Goal: Complete application form: Complete application form

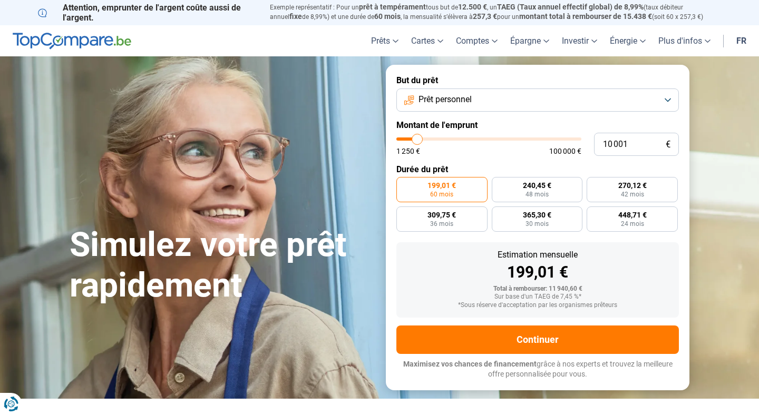
type input "10 750"
type input "10750"
type input "10 500"
type input "10500"
type input "10 250"
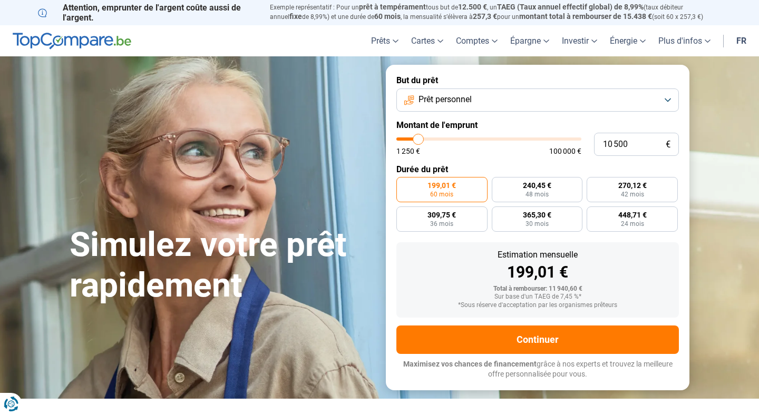
type input "10250"
type input "10 000"
type input "10000"
type input "9 750"
type input "9750"
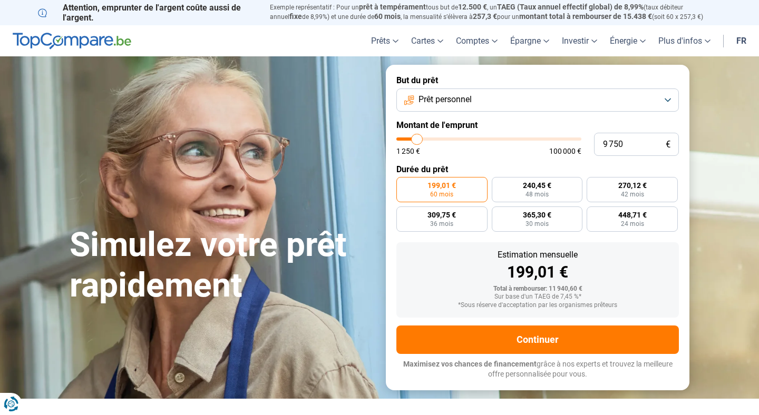
type input "9 500"
type input "9500"
type input "9 250"
type input "9250"
type input "9 000"
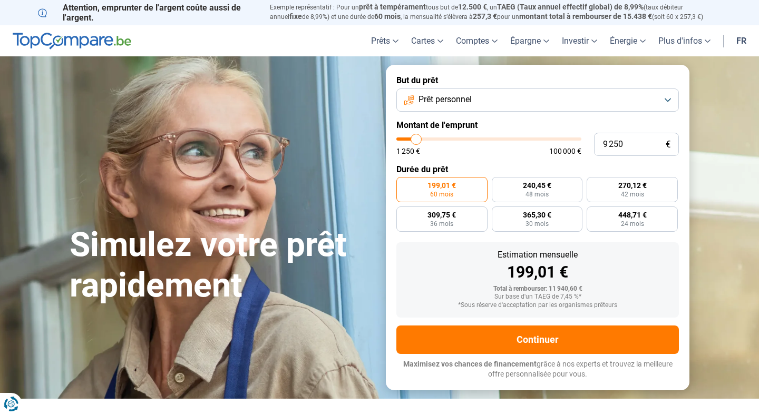
type input "9000"
type input "8 750"
type input "8750"
type input "8 500"
type input "8500"
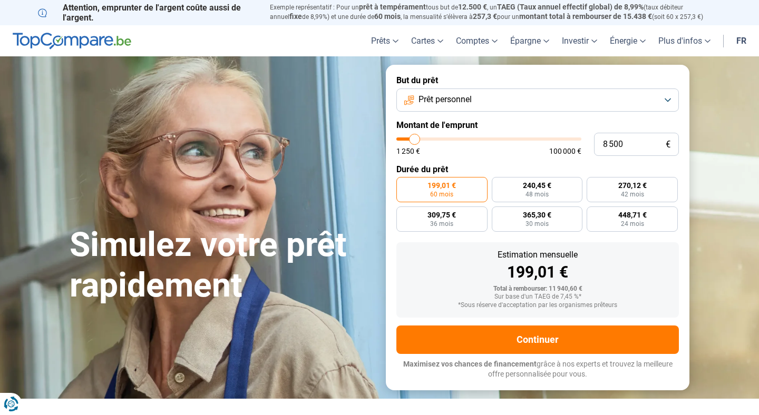
type input "8 250"
type input "8250"
type input "8 000"
type input "8000"
type input "7 750"
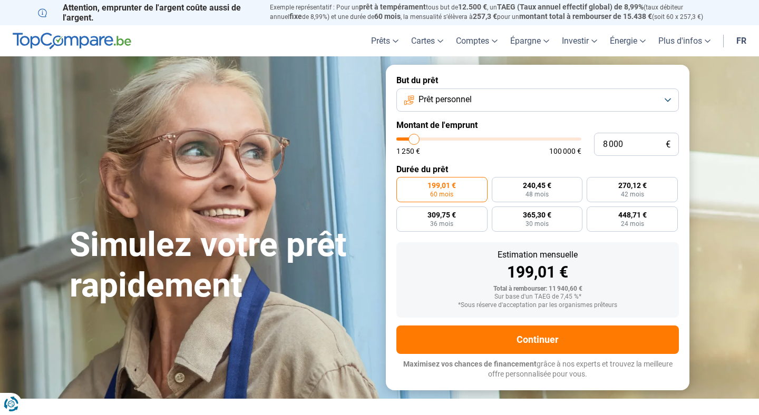
type input "7750"
type input "7 500"
type input "7500"
type input "7 250"
type input "7250"
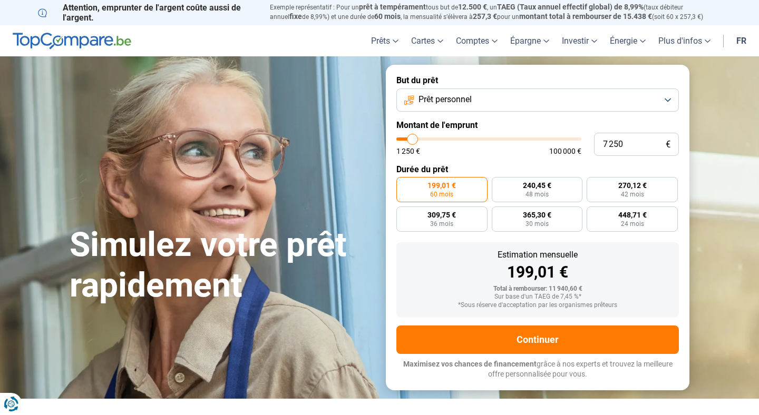
type input "7 000"
type input "7000"
type input "6 750"
type input "6750"
type input "6 500"
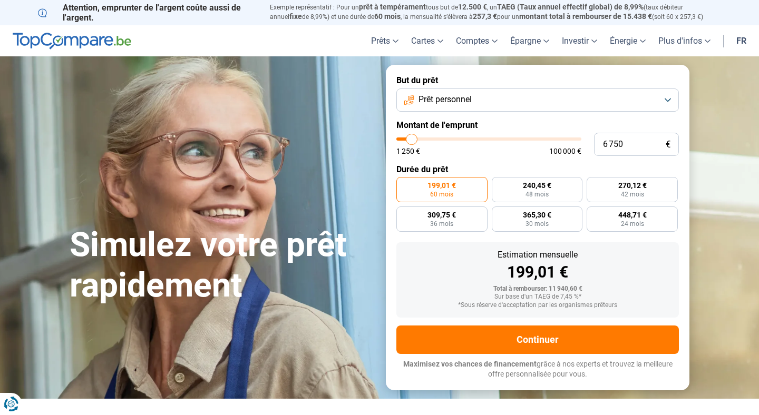
type input "6500"
type input "6 250"
type input "6250"
type input "6 000"
type input "6000"
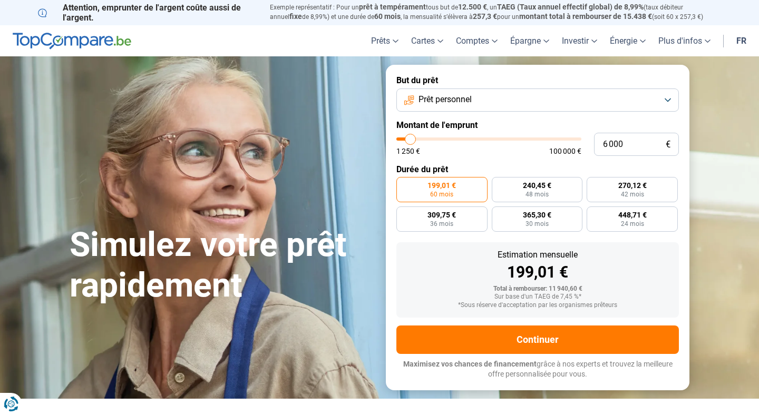
type input "5 750"
type input "5750"
type input "5 500"
type input "5500"
type input "5 000"
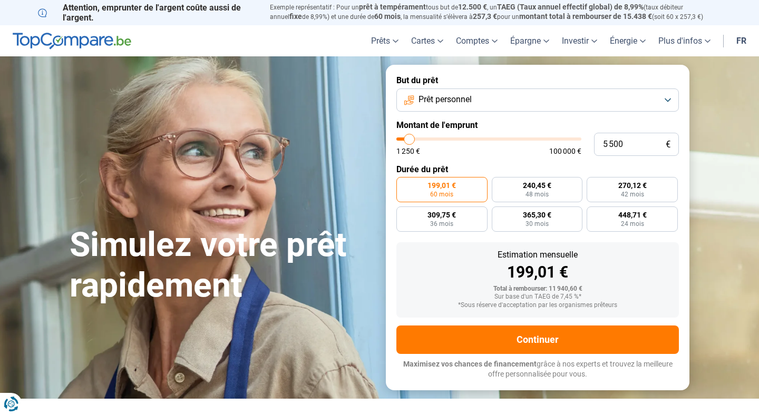
type input "5000"
type input "4 500"
type input "4500"
type input "4 250"
type input "4250"
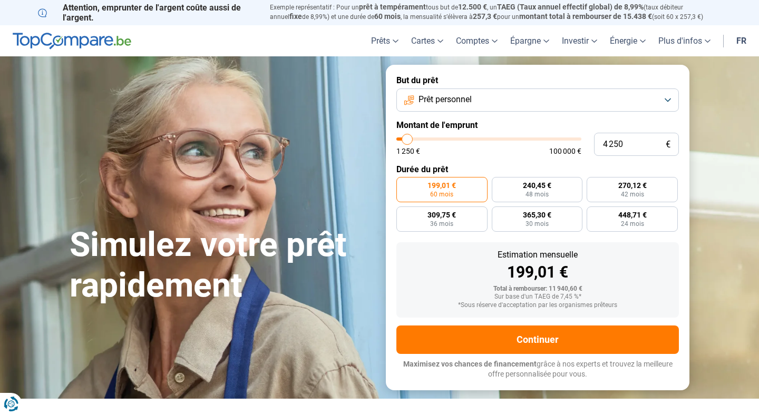
type input "4 000"
type input "4000"
type input "4 250"
type input "4250"
type input "4 500"
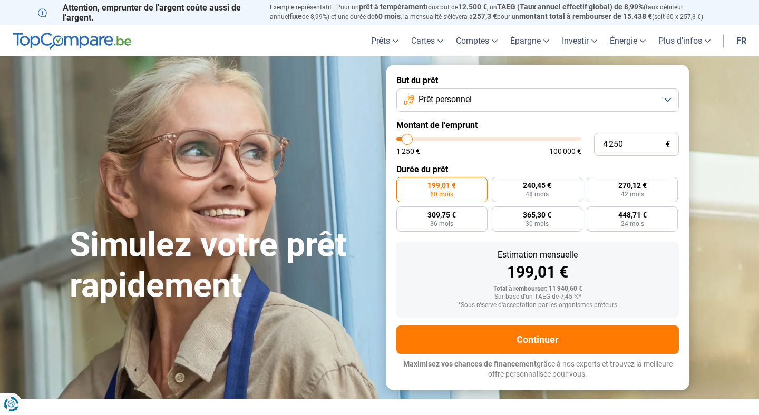
type input "4500"
type input "4 750"
type input "4750"
type input "5 000"
type input "5000"
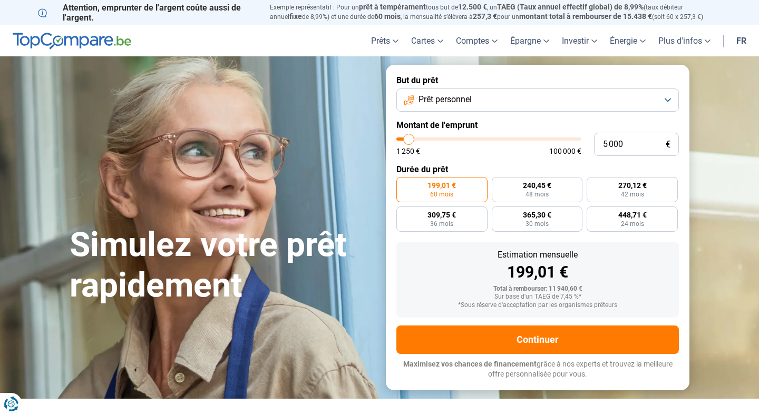
type input "5 250"
type input "5250"
type input "5 500"
type input "5500"
type input "5 750"
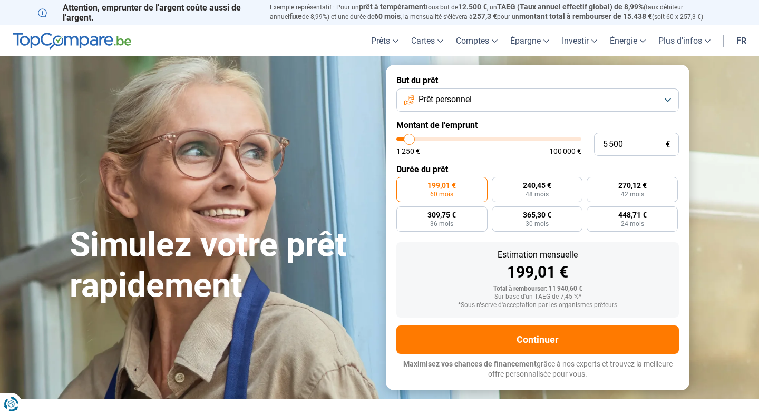
type input "5750"
type input "6 000"
drag, startPoint x: 419, startPoint y: 140, endPoint x: 410, endPoint y: 140, distance: 9.0
type input "6000"
click at [410, 140] on input "range" at bounding box center [488, 139] width 185 height 3
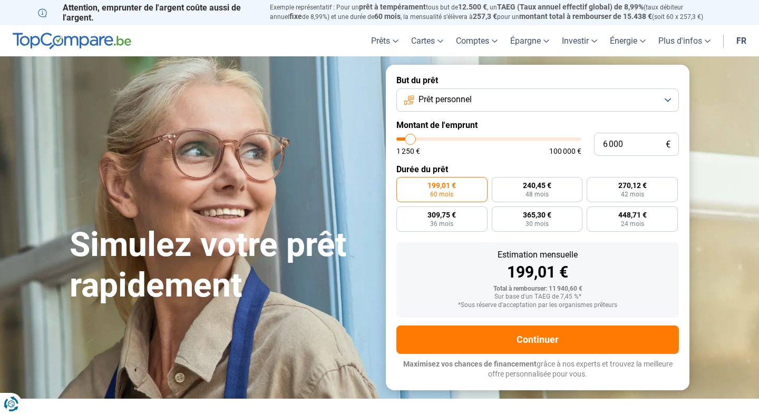
radio input "true"
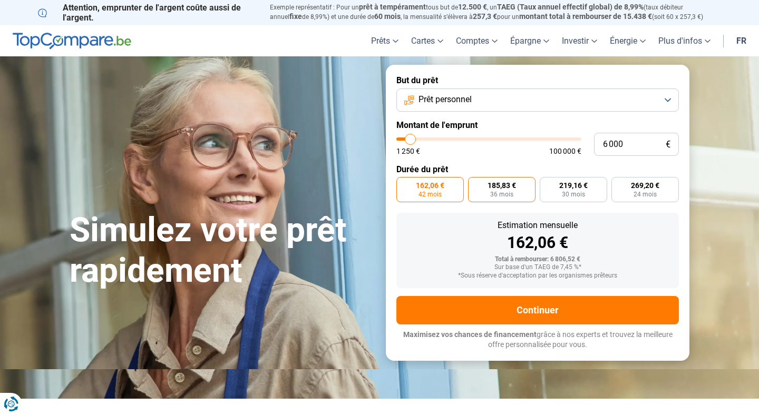
click at [502, 191] on span "36 mois" at bounding box center [501, 194] width 23 height 6
click at [475, 184] on input "185,83 € 36 mois" at bounding box center [471, 180] width 7 height 7
radio input "true"
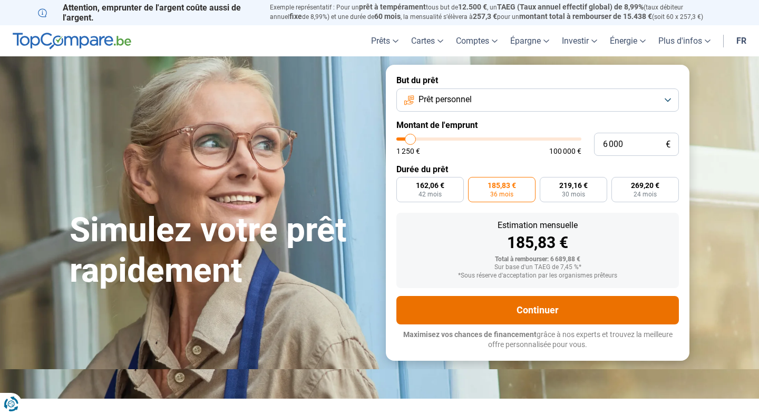
click at [530, 310] on button "Continuer" at bounding box center [537, 310] width 282 height 28
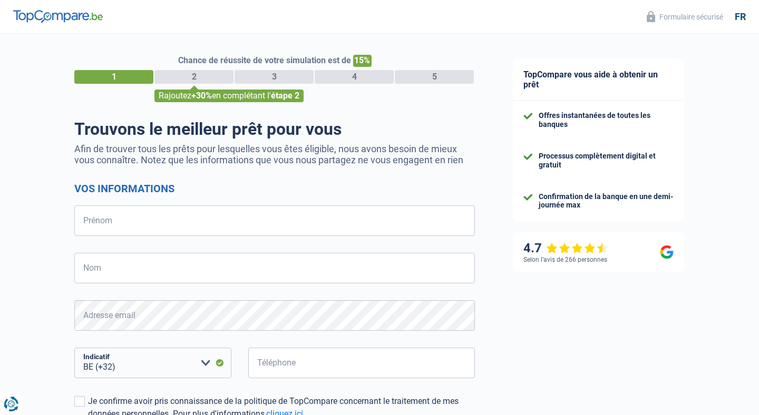
select select "32"
